Goal: Transaction & Acquisition: Register for event/course

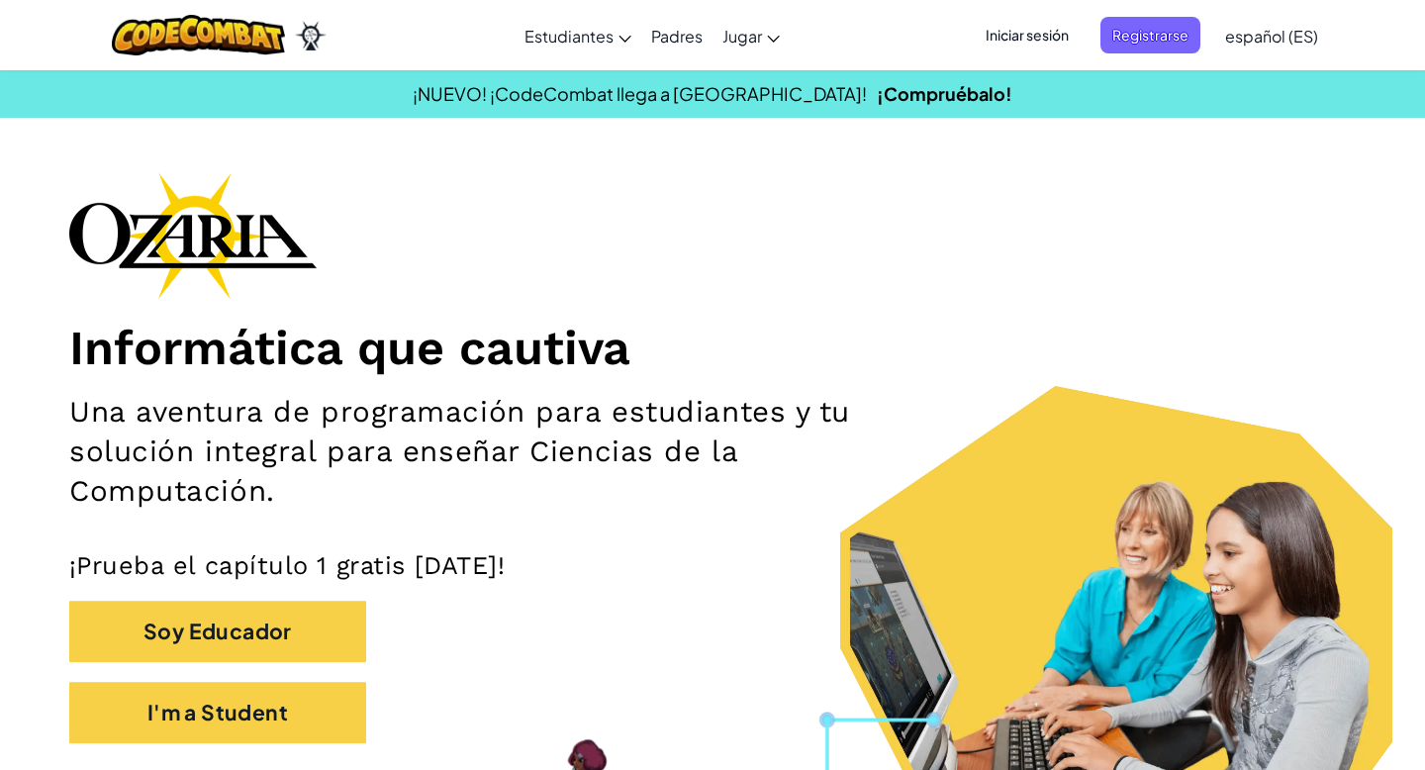
click at [1026, 38] on span "Iniciar sesión" at bounding box center [1027, 35] width 107 height 37
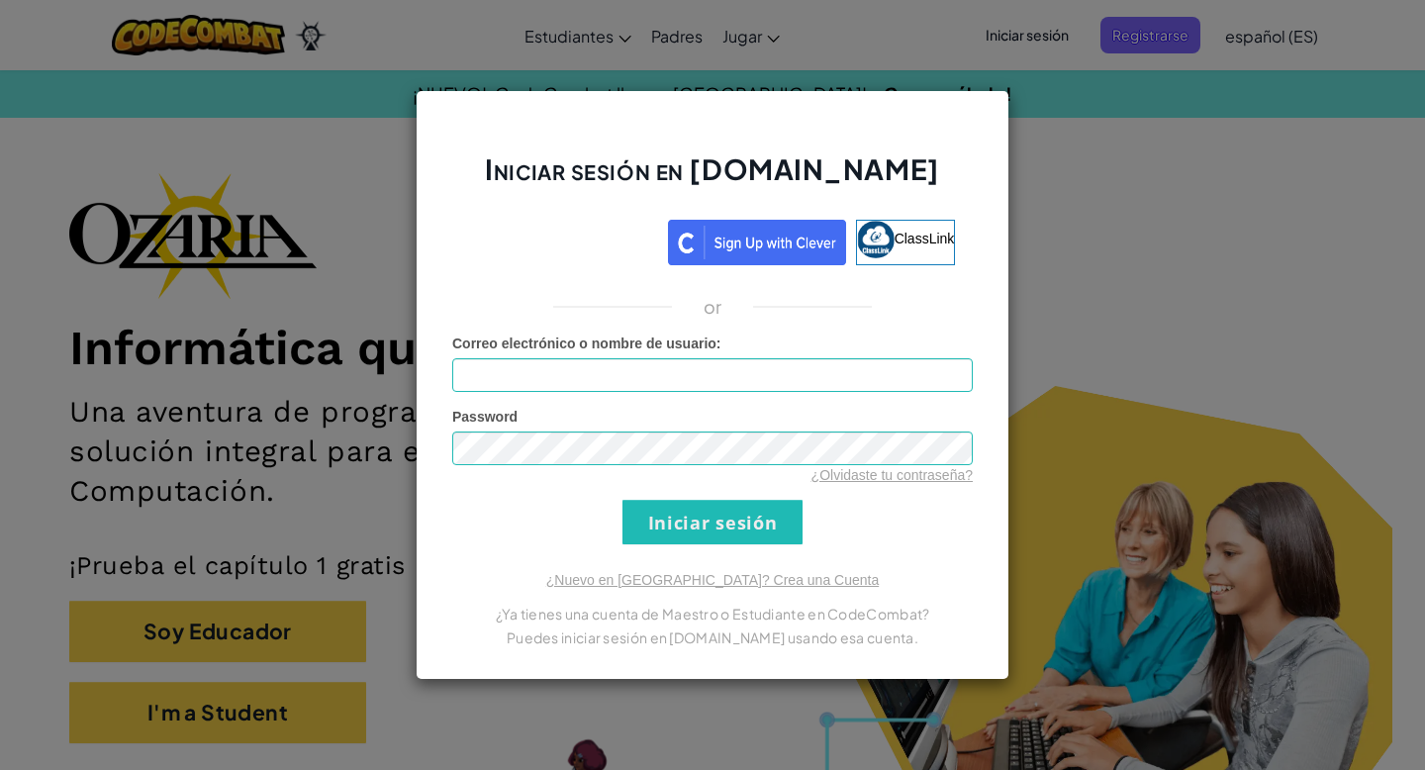
click at [1173, 330] on div "Iniciar sesión en [DOMAIN_NAME] ClassLink or Error desconocido. Correo electrón…" at bounding box center [712, 385] width 1425 height 770
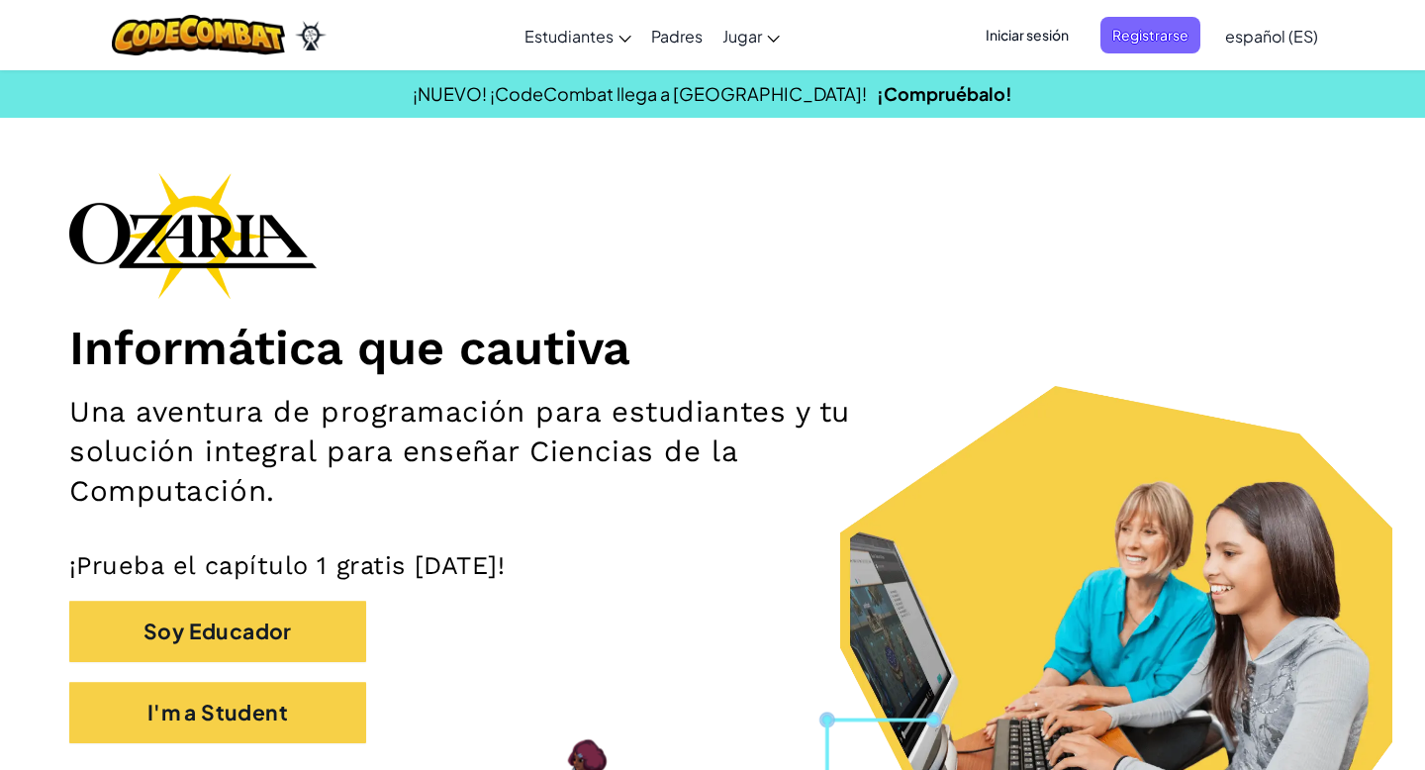
scroll to position [43, 0]
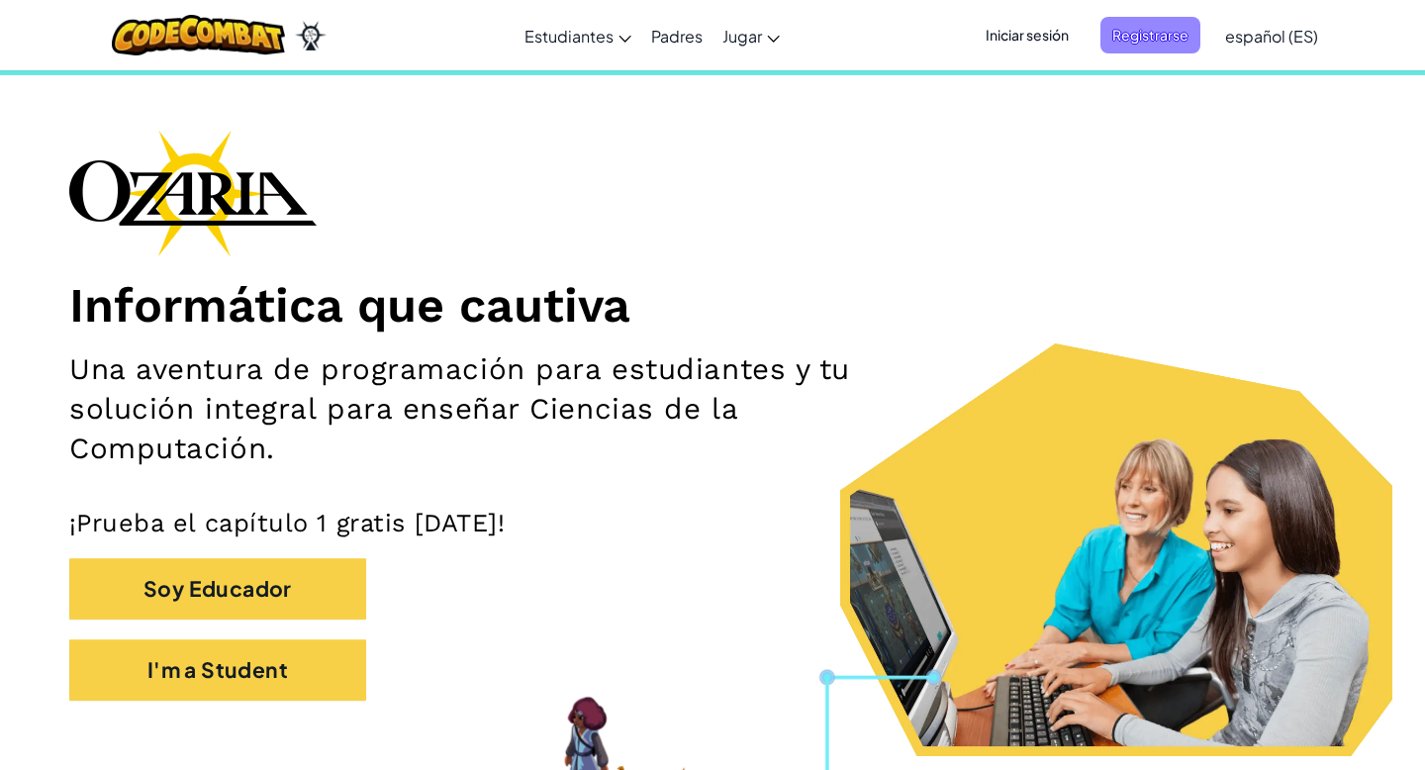
click at [1148, 25] on span "Registrarse" at bounding box center [1151, 35] width 100 height 37
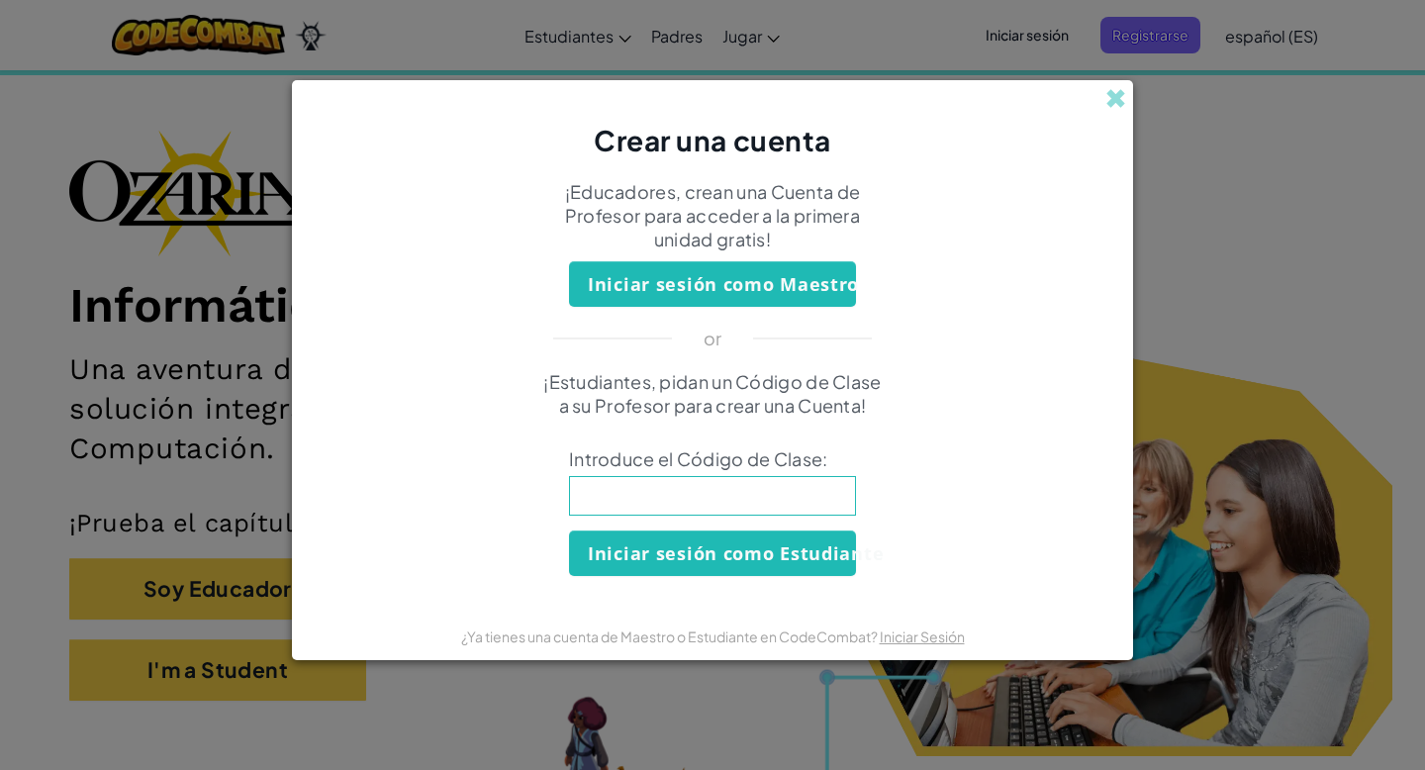
click at [753, 496] on input at bounding box center [712, 496] width 287 height 40
click at [1136, 96] on div "Crear una cuenta ¡Educadores, crean una Cuenta de Profesor para acceder a la pr…" at bounding box center [712, 385] width 1425 height 770
click at [1111, 96] on span at bounding box center [1116, 98] width 21 height 21
